Goal: Task Accomplishment & Management: Manage account settings

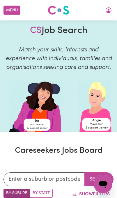
click at [109, 14] on button "My Account" at bounding box center [109, 10] width 12 height 10
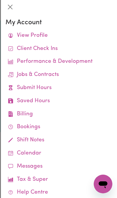
click at [59, 88] on link "Submit Hours" at bounding box center [59, 88] width 107 height 13
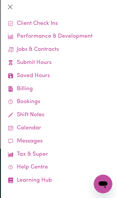
scroll to position [25, 0]
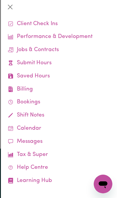
click at [48, 77] on link "Saved Hours" at bounding box center [59, 76] width 107 height 13
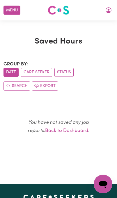
click at [108, 11] on icon "My Account" at bounding box center [108, 10] width 7 height 7
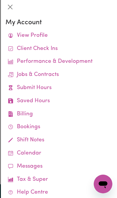
click at [57, 88] on link "Submit Hours" at bounding box center [59, 88] width 107 height 13
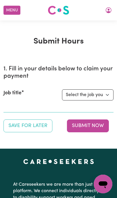
click at [113, 13] on button "My Account" at bounding box center [109, 10] width 12 height 10
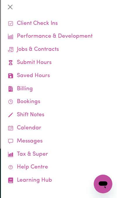
scroll to position [25, 0]
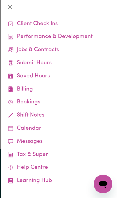
click at [49, 137] on link "Messages" at bounding box center [59, 141] width 107 height 13
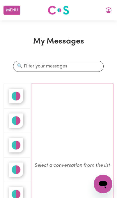
click at [111, 8] on icon "My Account" at bounding box center [108, 10] width 7 height 7
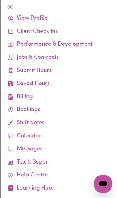
scroll to position [24, 0]
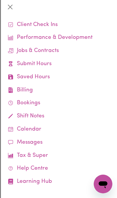
click at [0, 0] on link "Job Reports" at bounding box center [0, 0] width 0 height 0
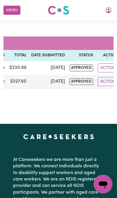
scroll to position [0, 144]
